Goal: Transaction & Acquisition: Purchase product/service

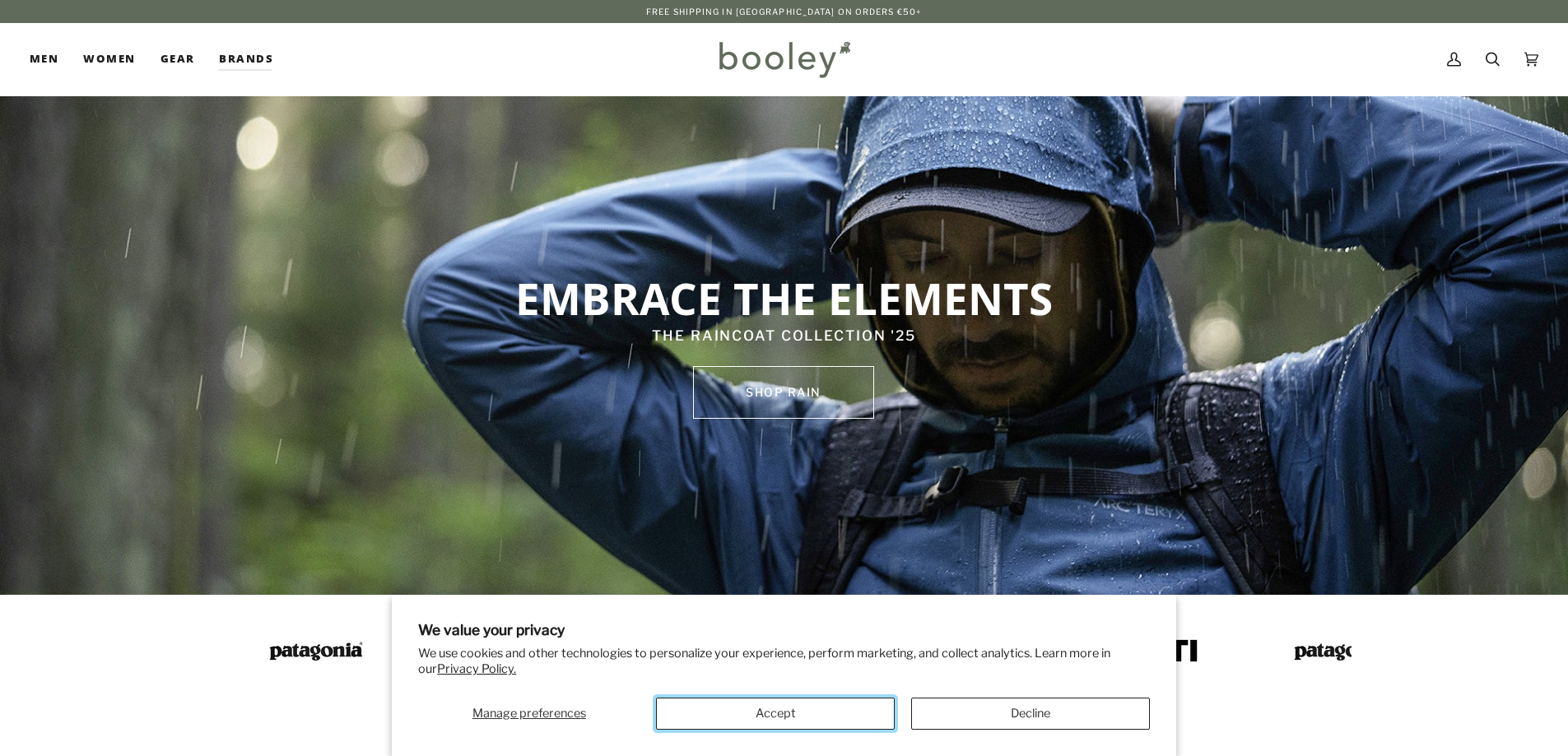
click at [791, 711] on button "Accept" at bounding box center [776, 714] width 239 height 32
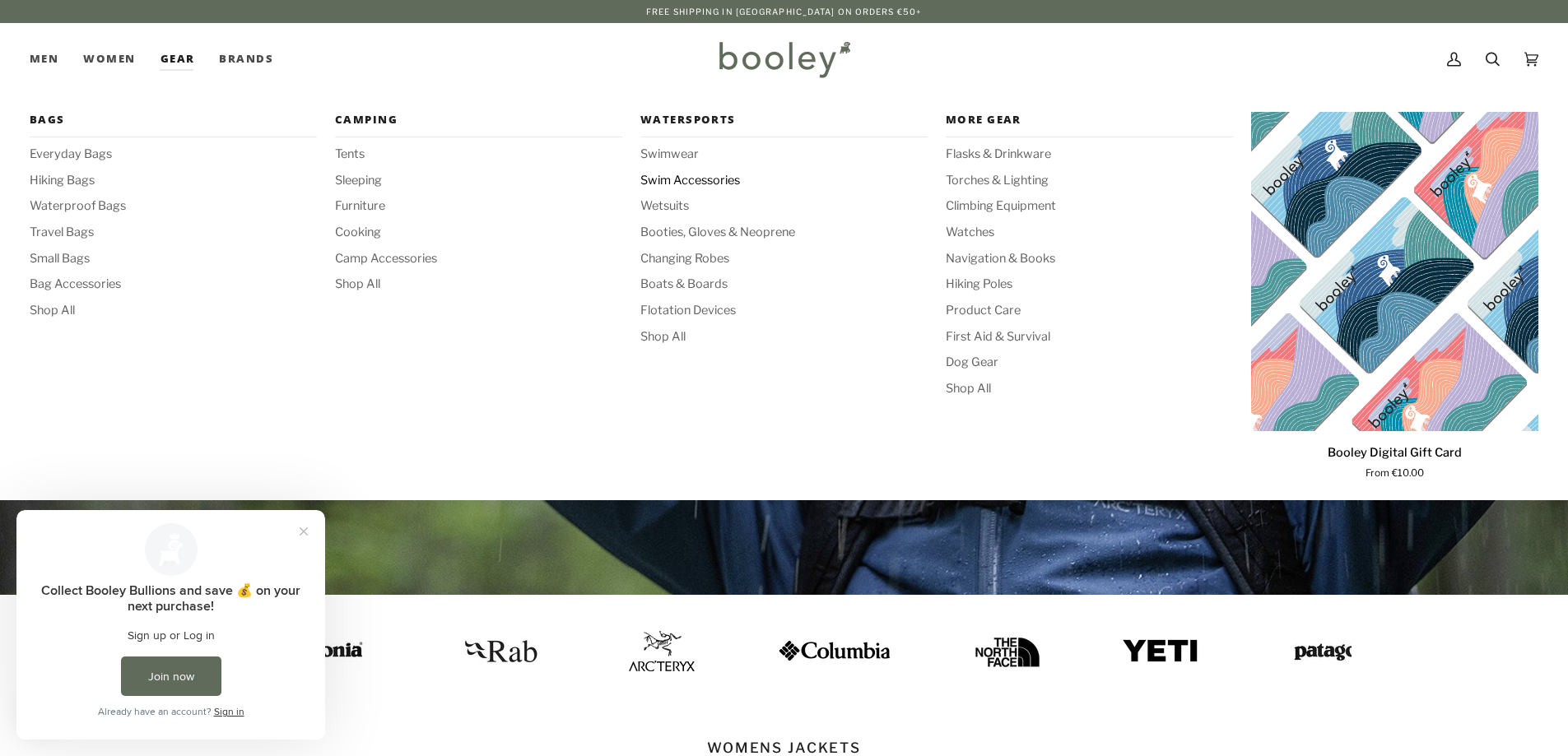
click at [681, 181] on span "Swim Accessories" at bounding box center [784, 180] width 288 height 18
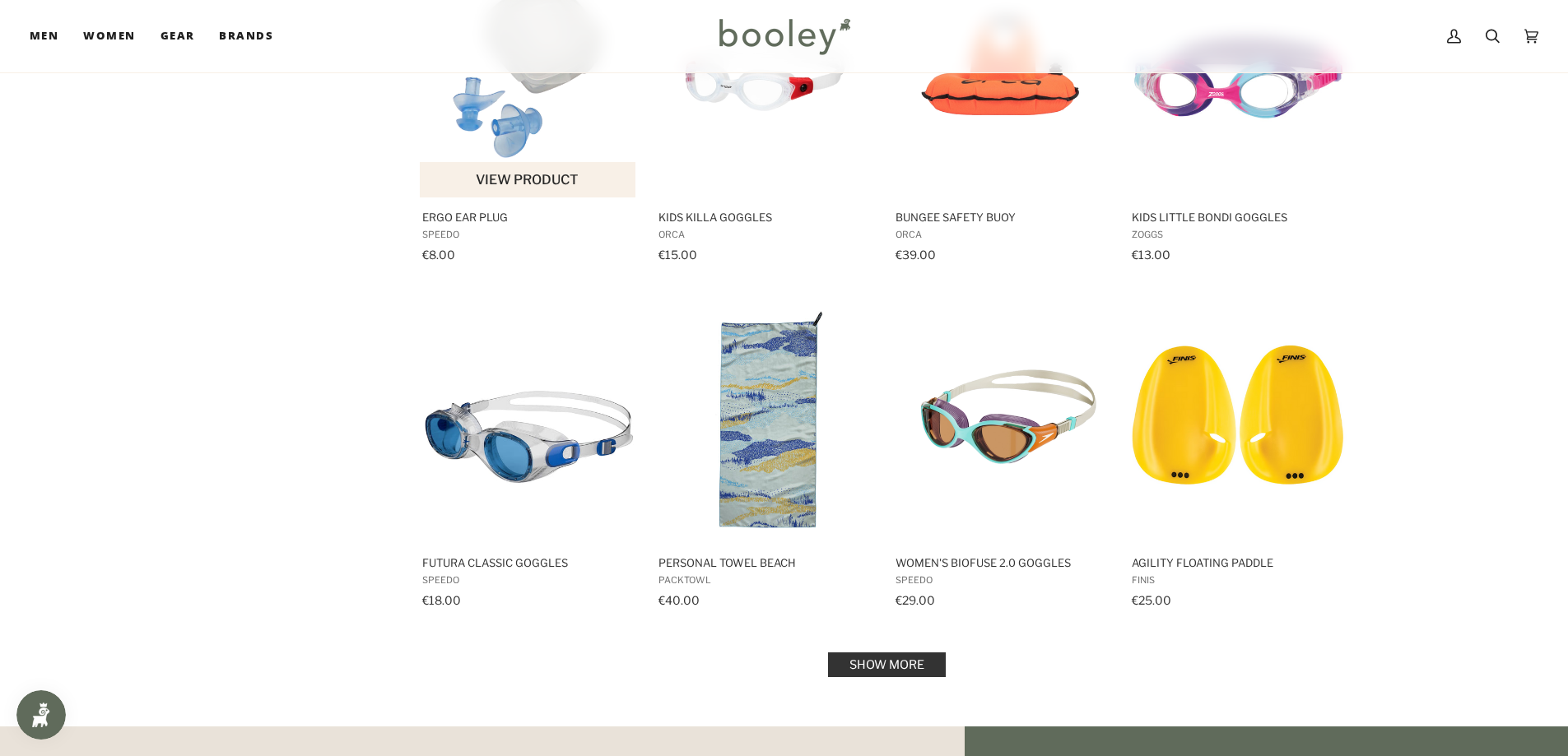
scroll to position [1399, 0]
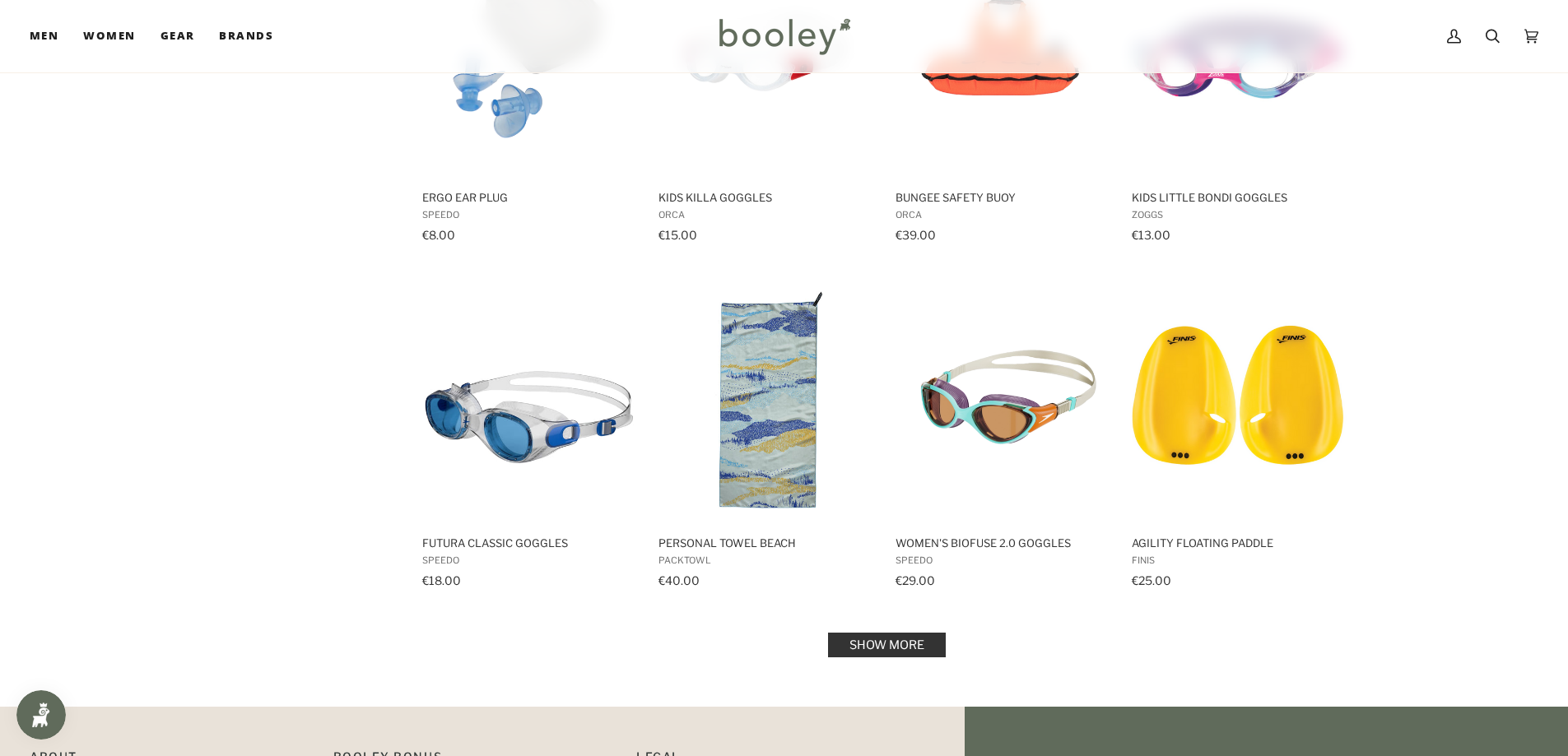
click at [884, 639] on link "Show more" at bounding box center [887, 645] width 118 height 24
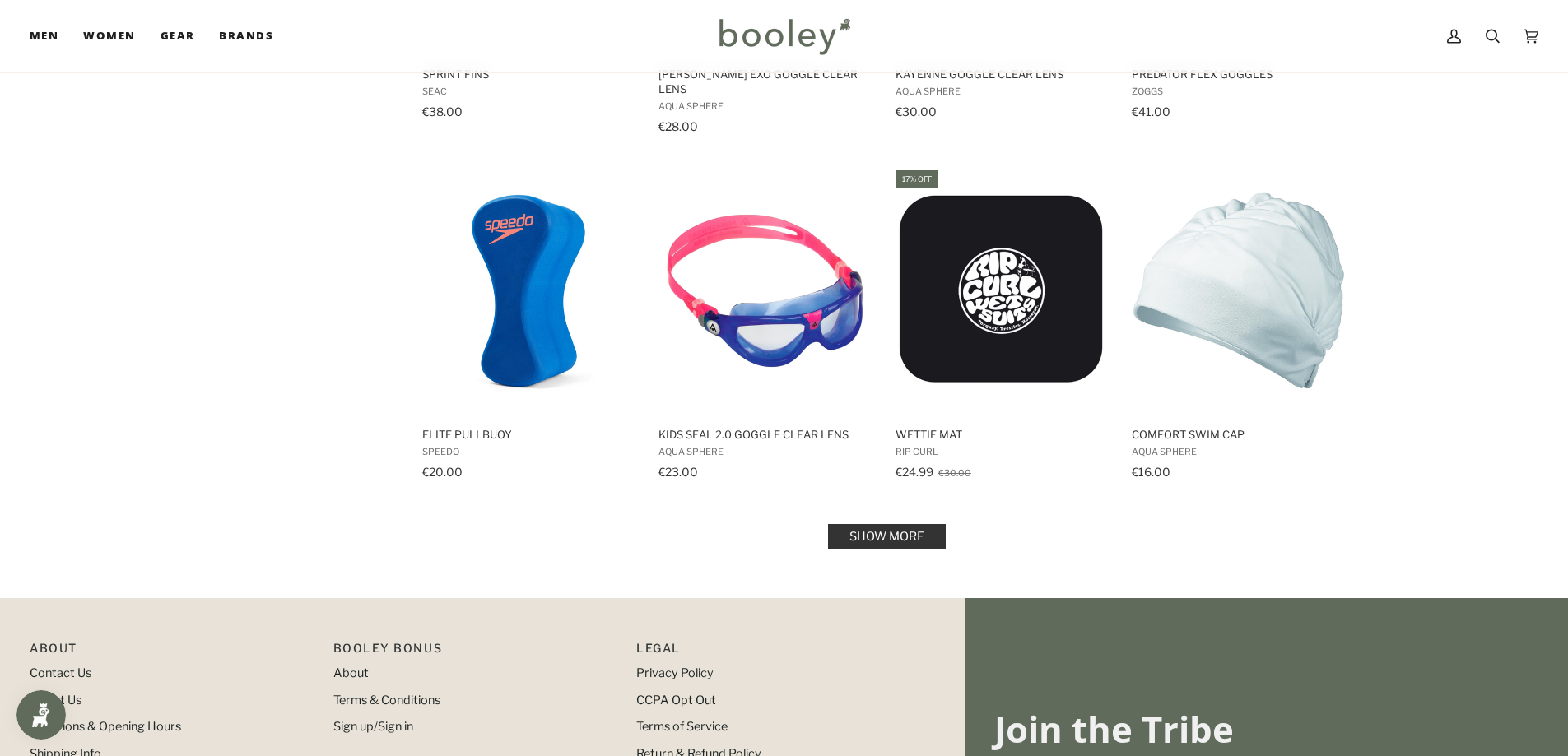
scroll to position [3291, 0]
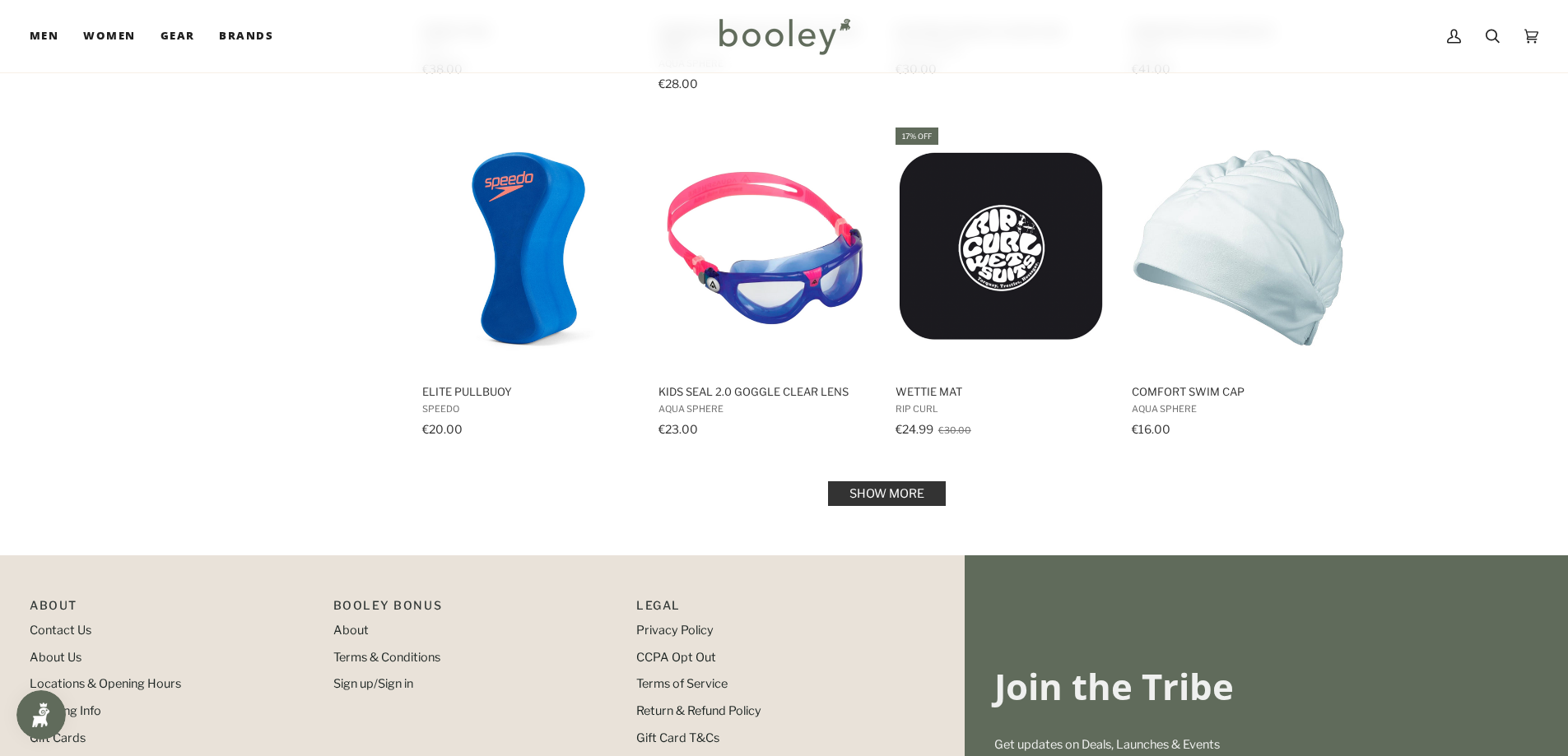
click at [909, 484] on link "Show more" at bounding box center [887, 494] width 118 height 24
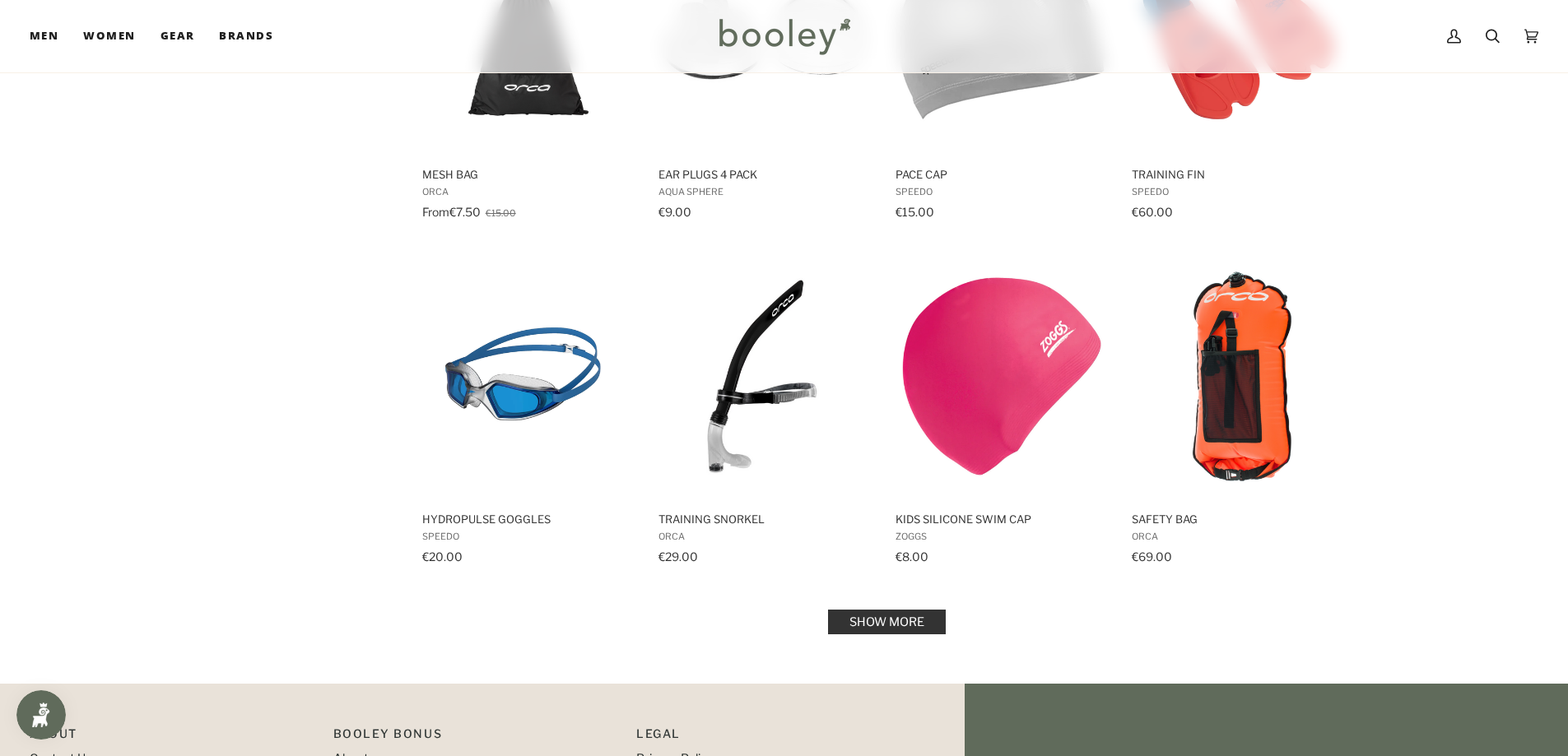
scroll to position [5101, 0]
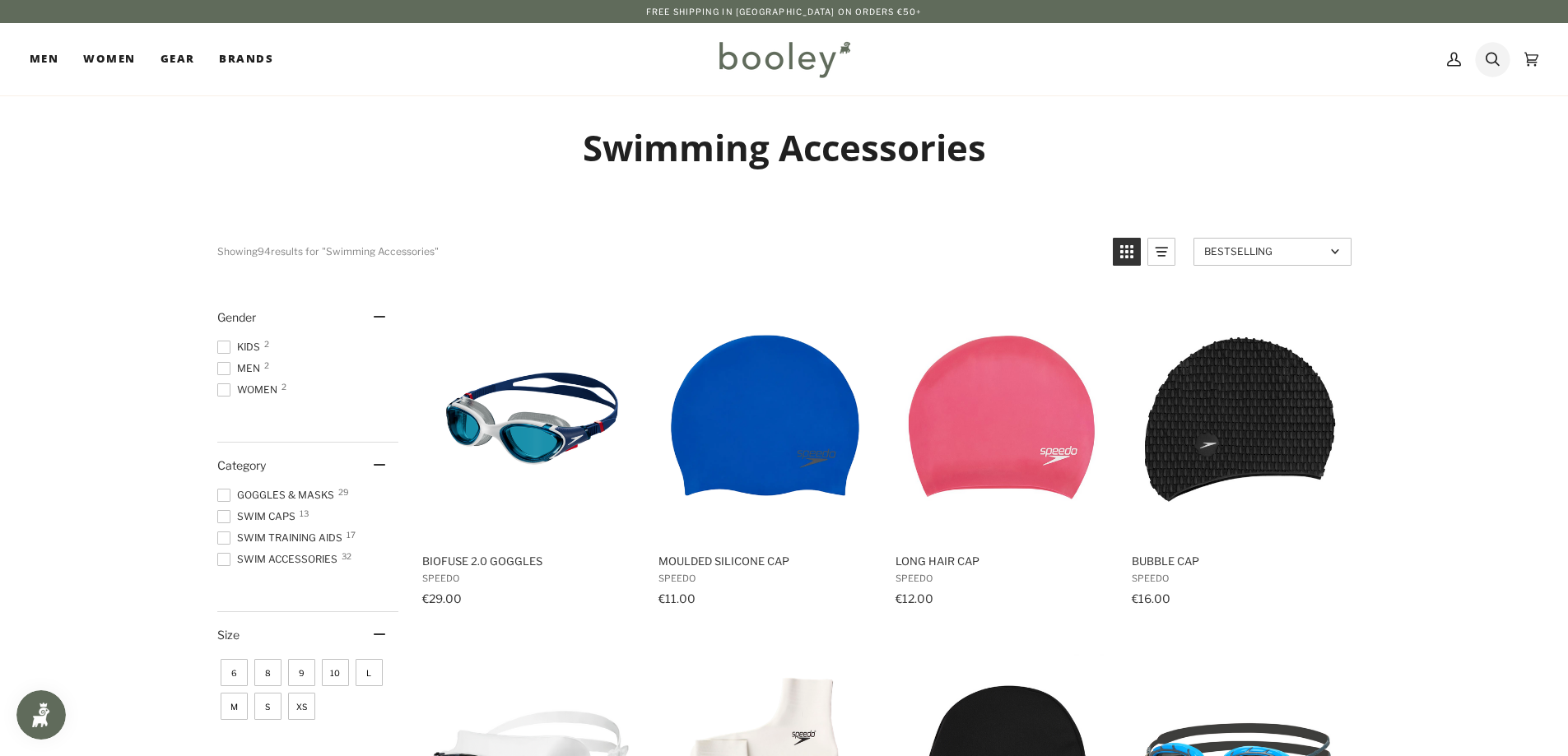
click at [1495, 50] on icon at bounding box center [1492, 59] width 14 height 24
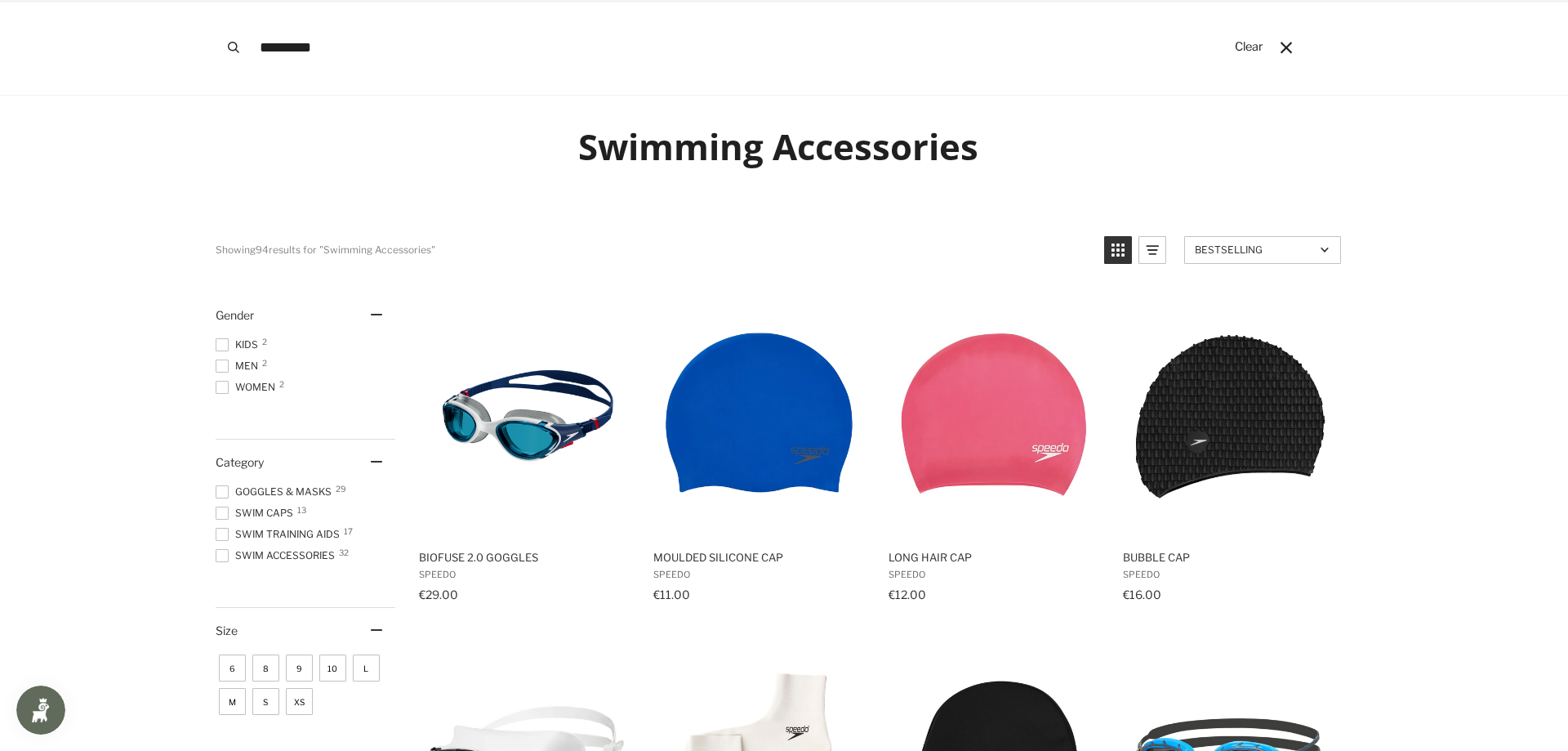
type input "*********"
click at [216, 0] on button "Search" at bounding box center [234, 47] width 36 height 95
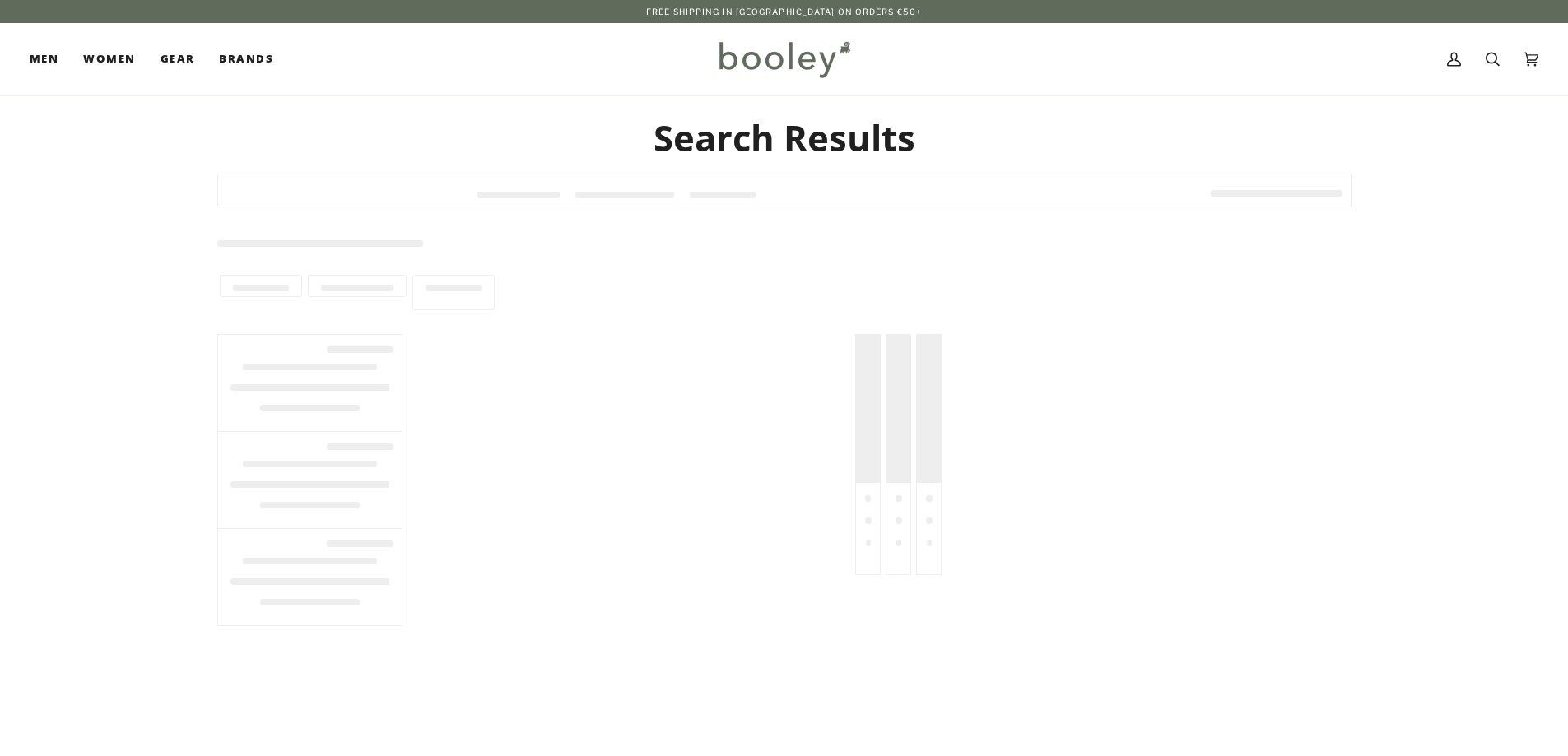
type input "*********"
